Goal: Information Seeking & Learning: Learn about a topic

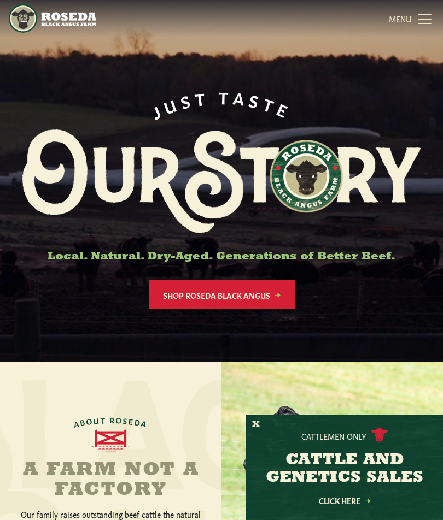
click at [426, 13] on link "MENU CLOSE" at bounding box center [410, 19] width 45 height 22
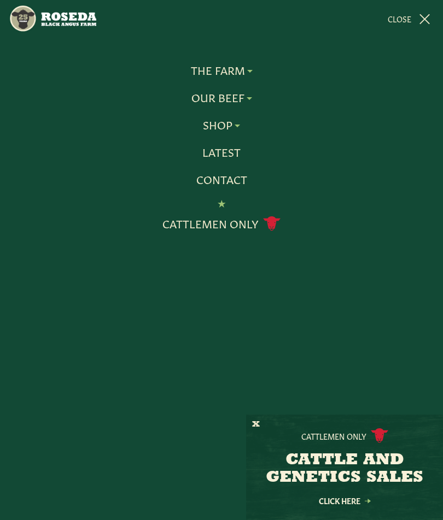
click at [238, 176] on link "Contact" at bounding box center [221, 180] width 51 height 14
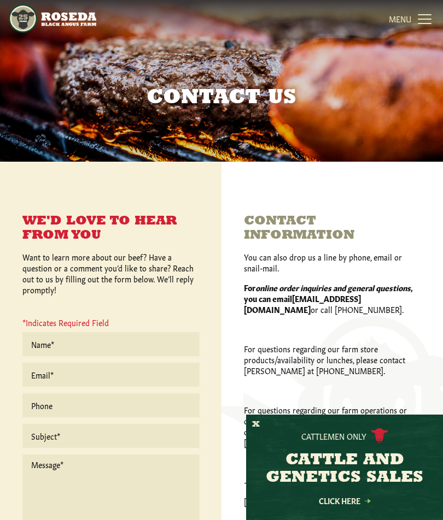
click at [427, 19] on link "MENU CLOSE" at bounding box center [410, 19] width 45 height 22
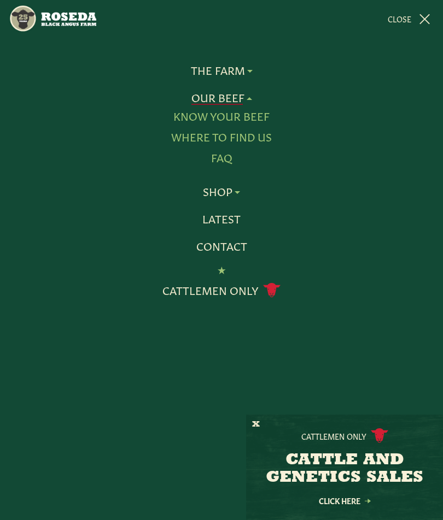
click at [265, 137] on link "Where To Find Us" at bounding box center [221, 137] width 101 height 14
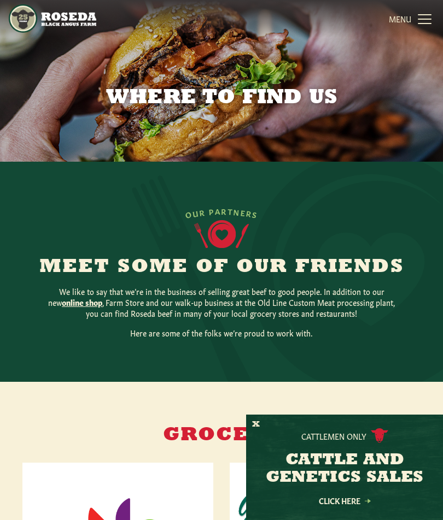
click at [423, 22] on link "MENU CLOSE" at bounding box center [410, 19] width 45 height 22
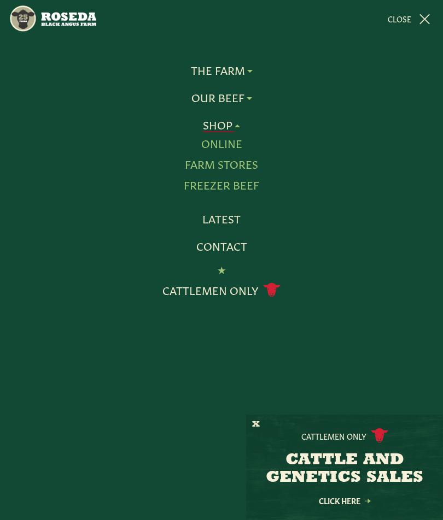
click at [230, 142] on link "Online" at bounding box center [221, 144] width 41 height 14
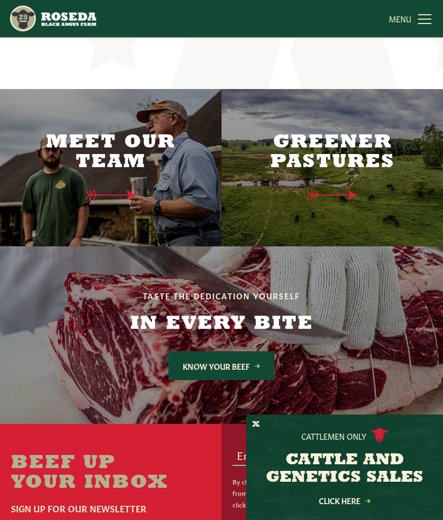
scroll to position [2135, 0]
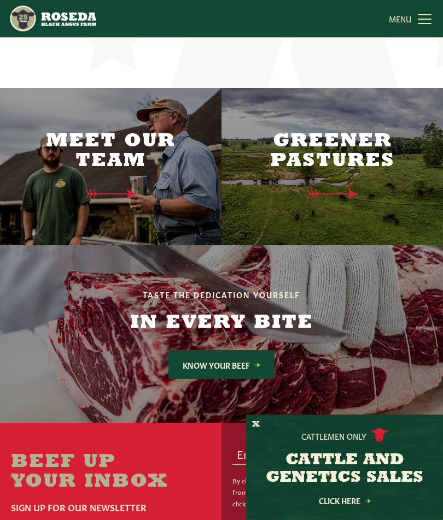
click at [144, 132] on h2 "Meet Our Team" at bounding box center [110, 151] width 199 height 39
click at [137, 189] on icon at bounding box center [111, 194] width 72 height 10
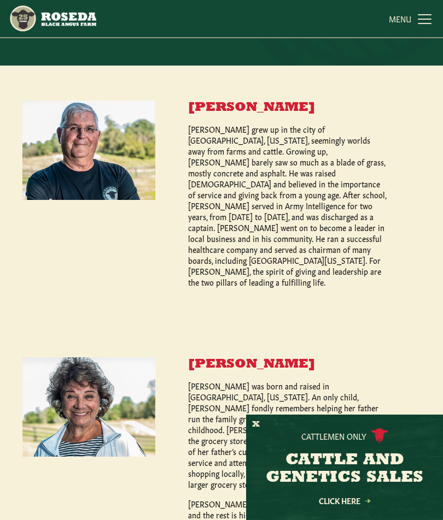
scroll to position [287, 0]
